Goal: Task Accomplishment & Management: Use online tool/utility

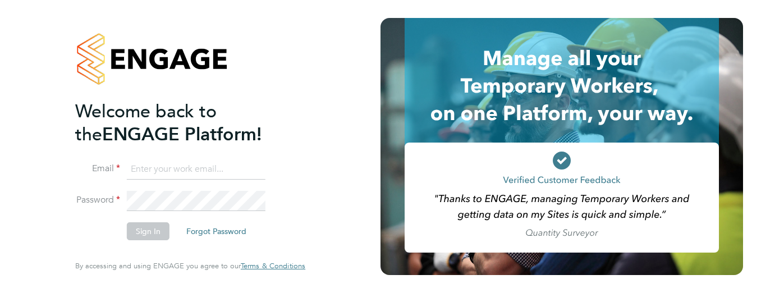
click at [193, 170] on input at bounding box center [196, 169] width 139 height 20
type input "[PERSON_NAME][EMAIL_ADDRESS][PERSON_NAME][DOMAIN_NAME]"
click at [147, 235] on button "Sign In" at bounding box center [148, 231] width 43 height 18
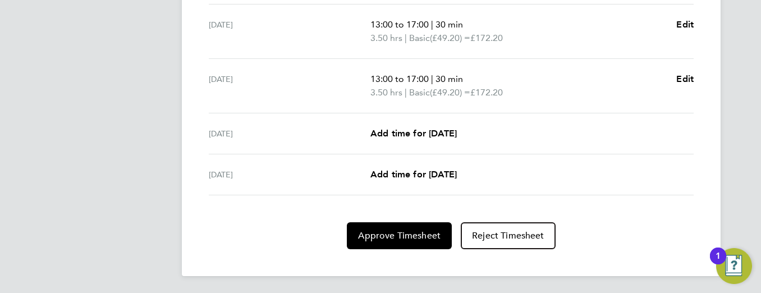
scroll to position [514, 0]
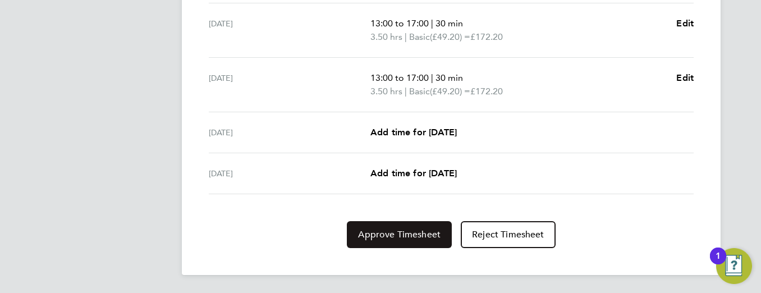
click at [404, 238] on span "Approve Timesheet" at bounding box center [399, 234] width 83 height 11
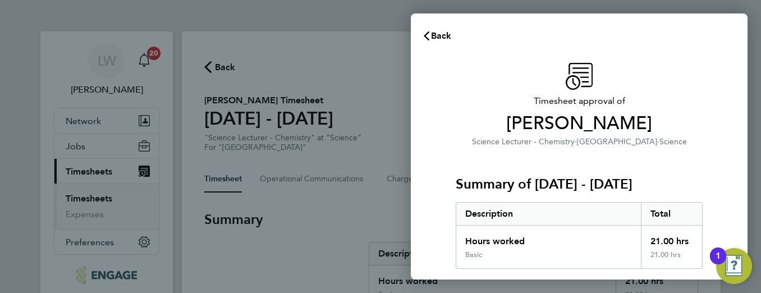
drag, startPoint x: 761, startPoint y: 77, endPoint x: 761, endPoint y: 136, distance: 59.0
click at [761, 136] on div "Back Timesheet approval of Abdul Haq Science Lecturer - Chemistry · Redbridge C…" at bounding box center [380, 146] width 761 height 293
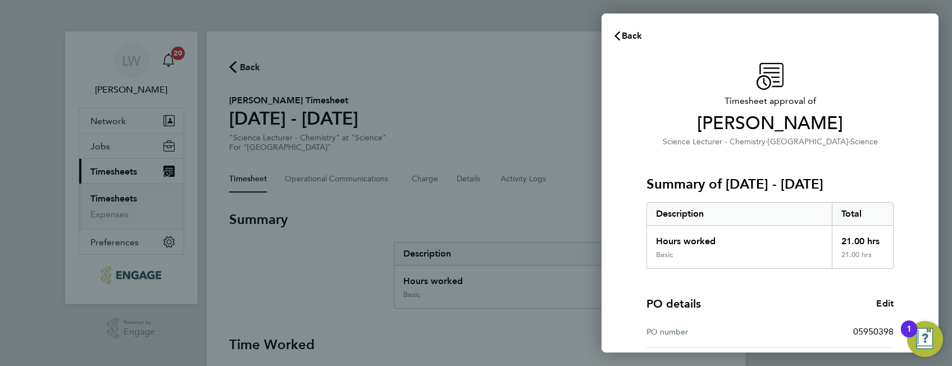
drag, startPoint x: 756, startPoint y: 10, endPoint x: 542, endPoint y: 15, distance: 214.0
click at [542, 15] on div "Back Timesheet approval of Abdul Haq Science Lecturer - Chemistry · Redbridge C…" at bounding box center [476, 183] width 952 height 366
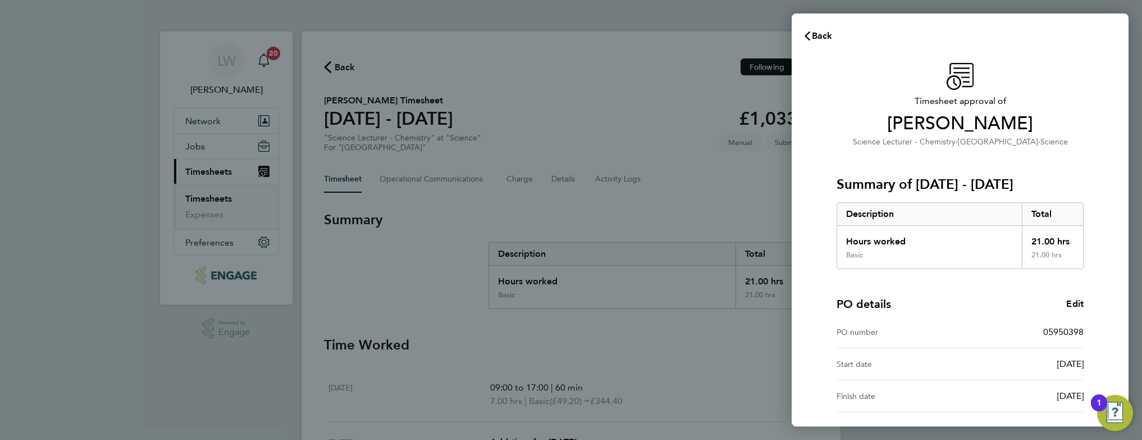
drag, startPoint x: 890, startPoint y: 7, endPoint x: 613, endPoint y: 116, distance: 297.5
click at [613, 116] on div "Back Timesheet approval of Abdul Haq Science Lecturer - Chemistry · Redbridge C…" at bounding box center [571, 220] width 1142 height 440
click at [761, 293] on div "PO number" at bounding box center [899, 331] width 124 height 13
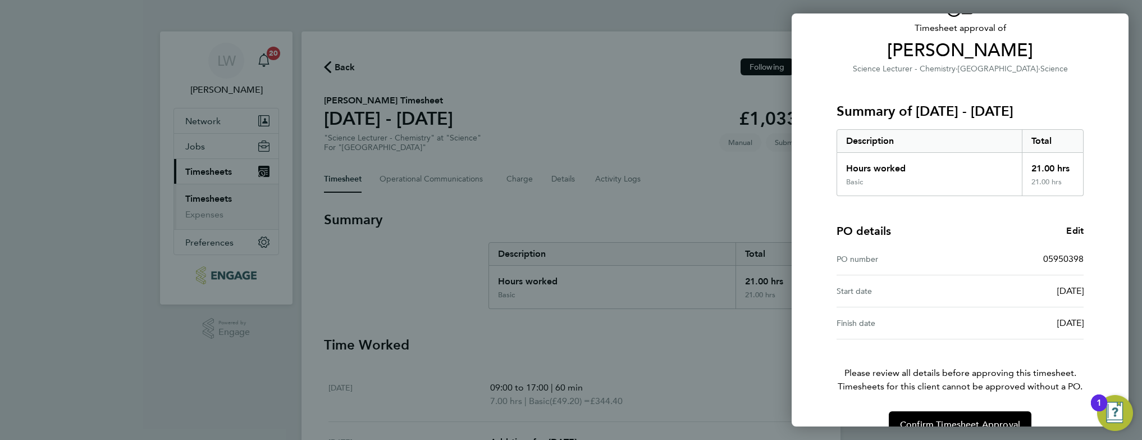
scroll to position [100, 0]
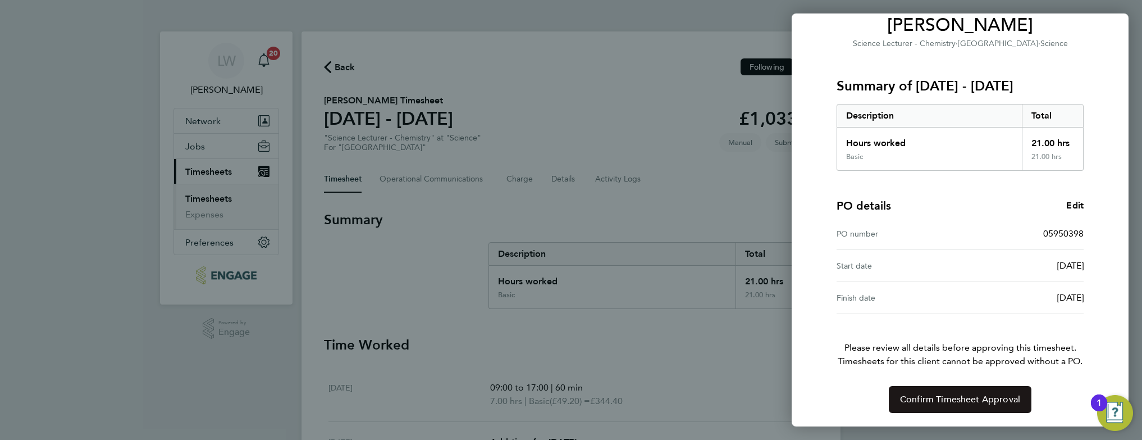
click at [761, 293] on span "Confirm Timesheet Approval" at bounding box center [960, 399] width 120 height 11
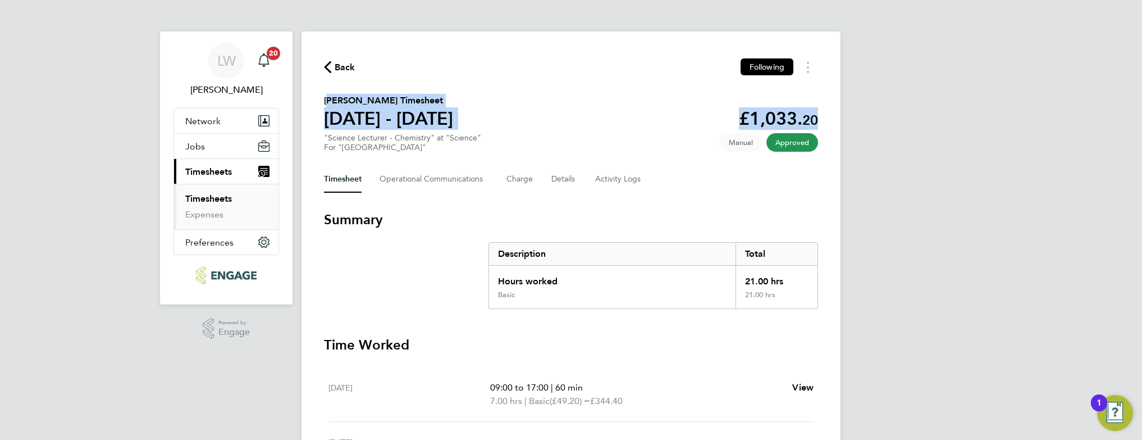
drag, startPoint x: 1120, startPoint y: 126, endPoint x: 877, endPoint y: -51, distance: 301.1
click at [761, 0] on html "LW Louise Wells Notifications 20 Applications: Network Sites Workers Jobs Posit…" at bounding box center [571, 376] width 1142 height 753
